Goal: Unclear

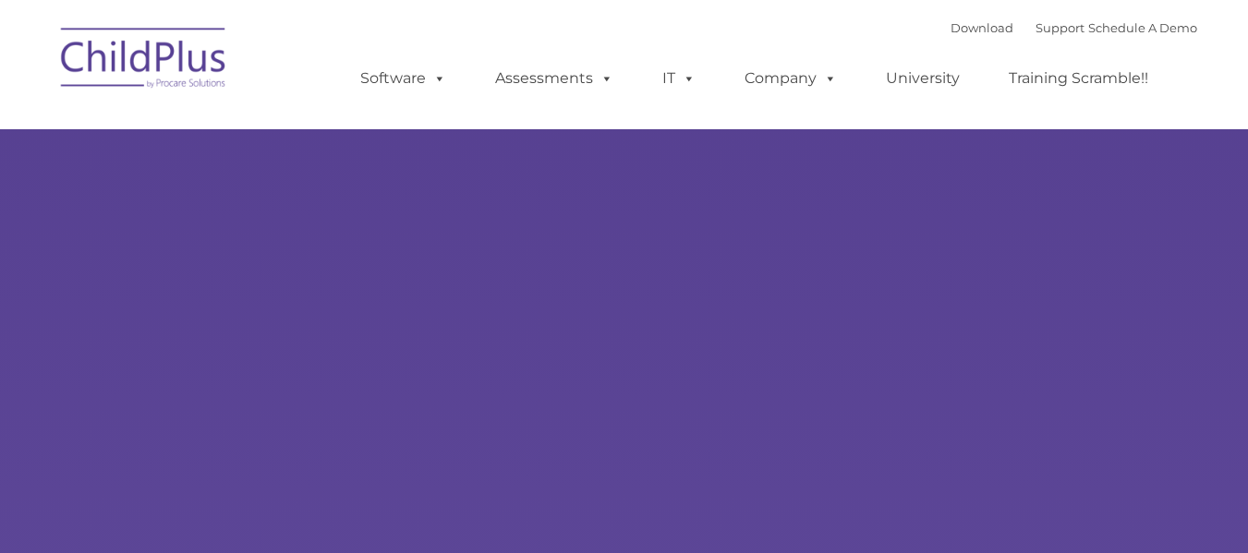
type input ""
select select "MEDIUM"
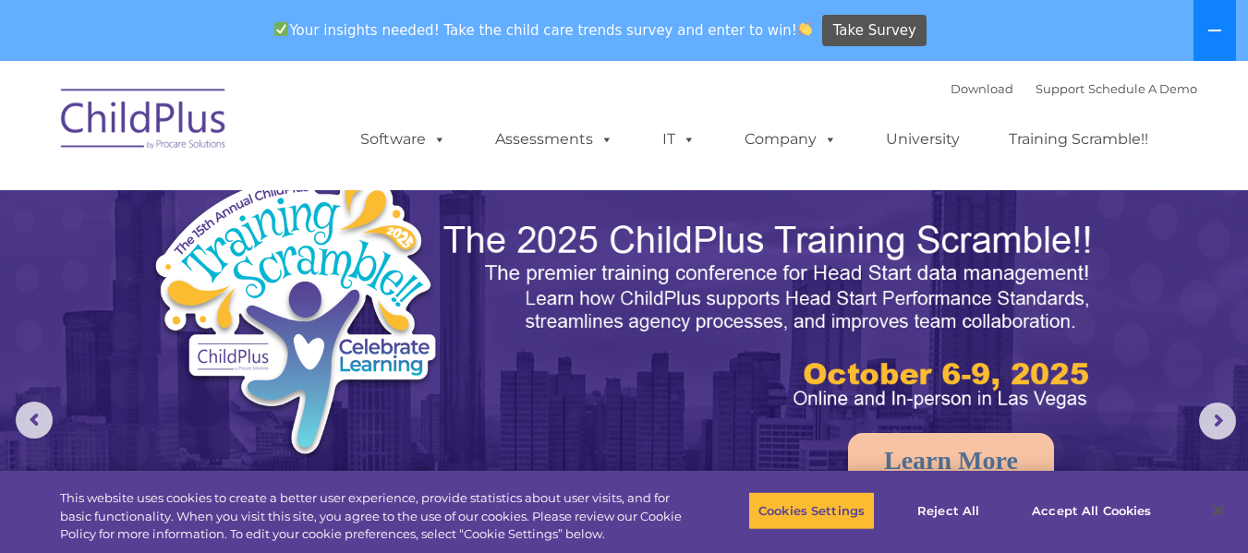
click at [1217, 30] on icon at bounding box center [1214, 31] width 13 height 2
